Goal: Information Seeking & Learning: Learn about a topic

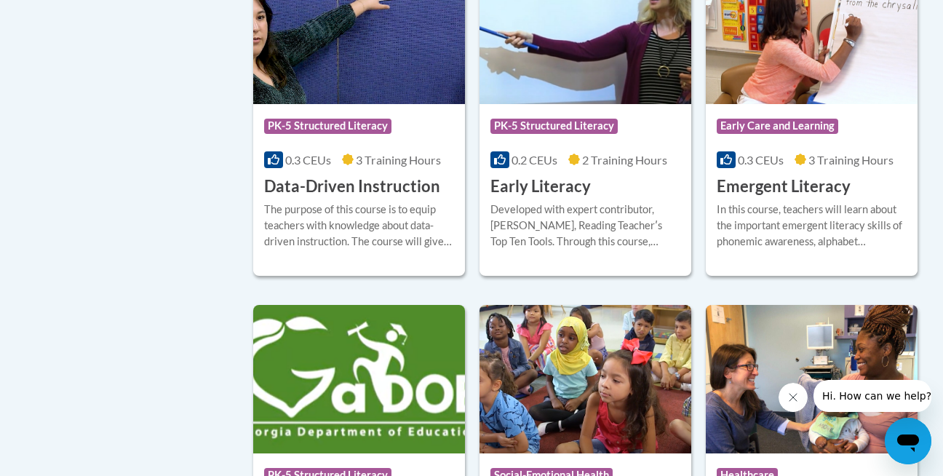
scroll to position [1633, 0]
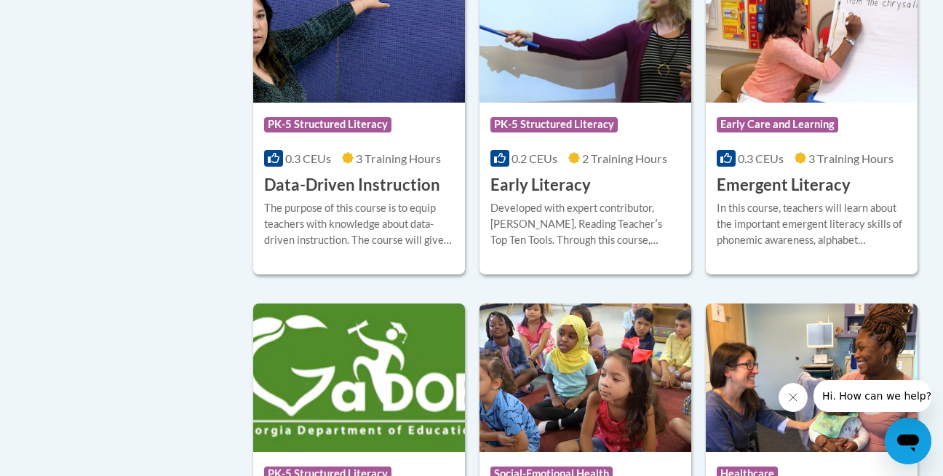
drag, startPoint x: 225, startPoint y: 133, endPoint x: 216, endPoint y: 164, distance: 32.5
click at [216, 164] on div "Course Category Adolescent Literacy Coaching Early Care and Learning En español…" at bounding box center [471, 474] width 917 height 3558
drag, startPoint x: 208, startPoint y: 130, endPoint x: 200, endPoint y: 159, distance: 29.5
click at [200, 159] on div "Course Category Adolescent Literacy Coaching Early Care and Learning En español…" at bounding box center [471, 474] width 917 height 3558
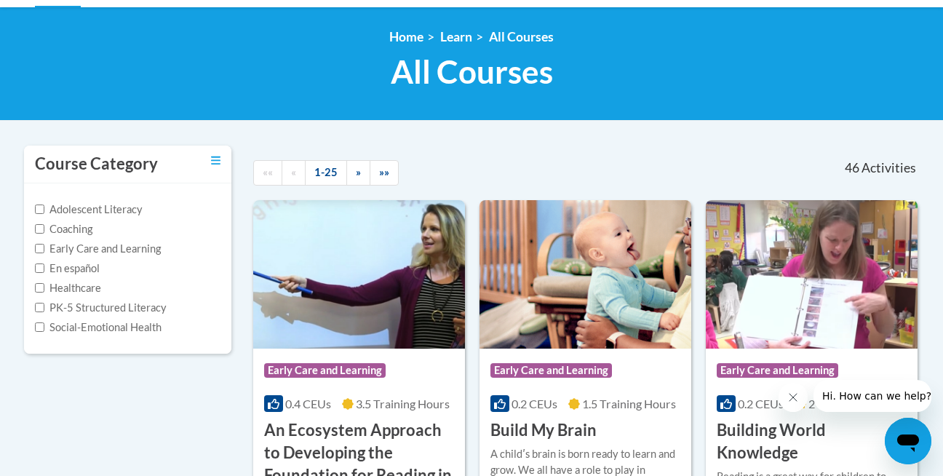
scroll to position [202, 0]
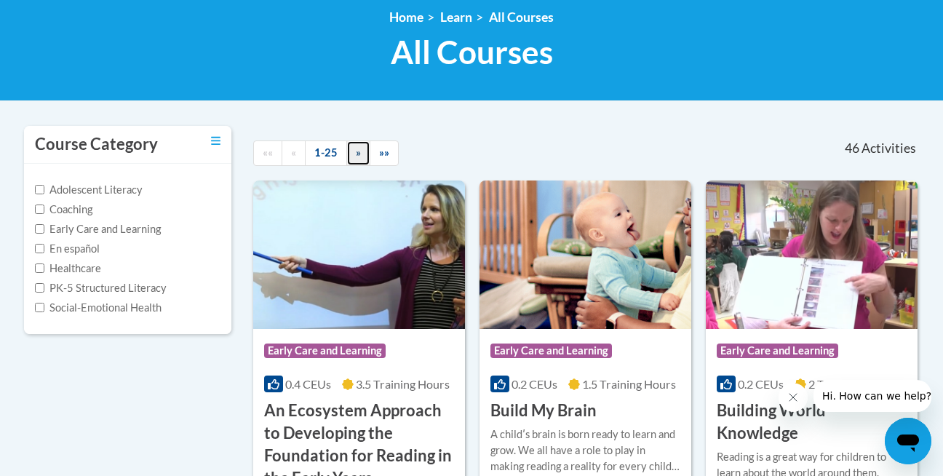
click at [352, 159] on link "»" at bounding box center [358, 152] width 24 height 25
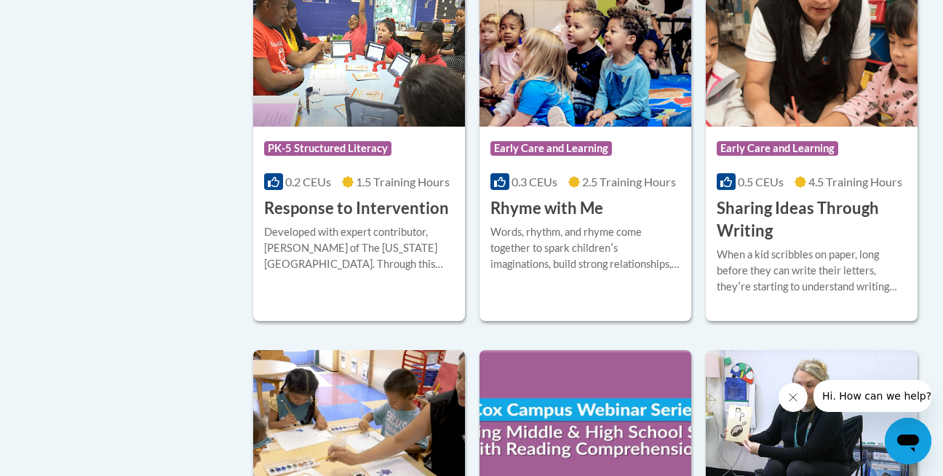
scroll to position [1103, 0]
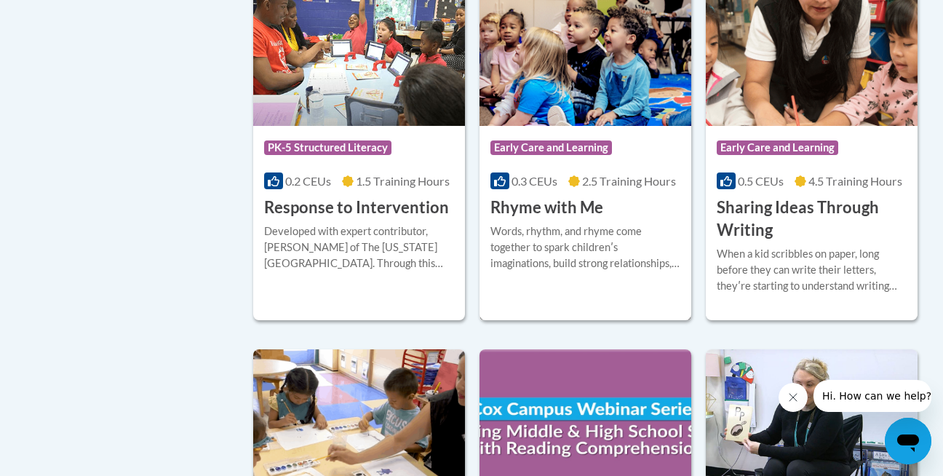
click at [552, 202] on h3 "Rhyme with Me" at bounding box center [547, 208] width 113 height 23
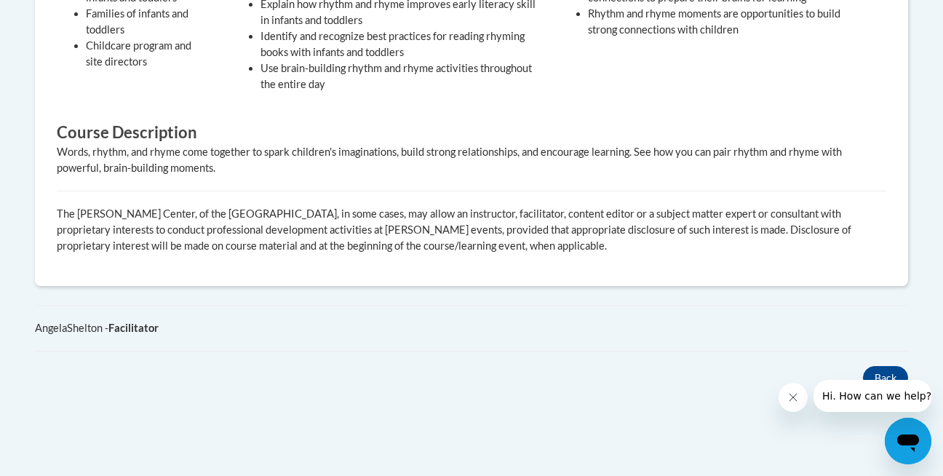
scroll to position [675, 0]
